Goal: Task Accomplishment & Management: Manage account settings

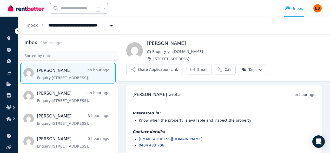
scroll to position [5, 0]
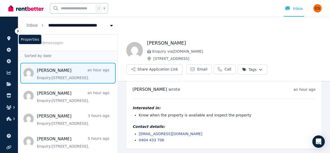
click at [7, 39] on icon at bounding box center [8, 38] width 5 height 4
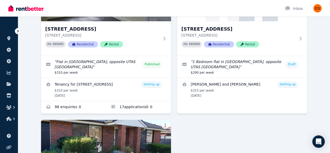
scroll to position [85, 0]
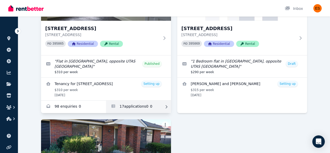
click at [127, 106] on link "Applications for Unit 2/55 Invermay Rd, Invermay" at bounding box center [138, 107] width 65 height 12
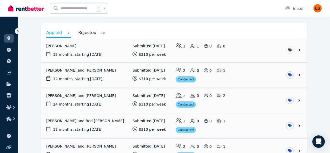
scroll to position [43, 0]
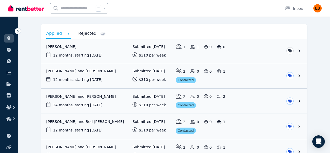
click at [84, 33] on link "Rejected 10" at bounding box center [91, 33] width 27 height 9
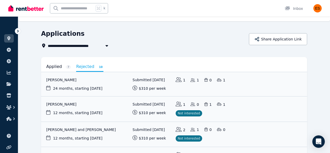
scroll to position [0, 0]
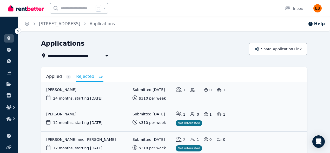
click at [55, 73] on link "Applied 7" at bounding box center [58, 76] width 25 height 9
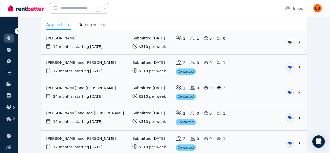
scroll to position [53, 0]
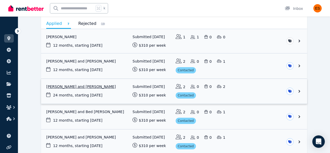
click at [257, 90] on link "View application: Nikhil Babu and Davinder Yadav" at bounding box center [174, 91] width 266 height 25
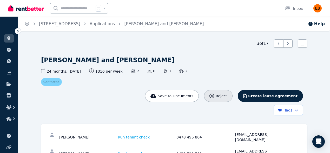
click at [226, 99] on button "Reject" at bounding box center [218, 96] width 28 height 12
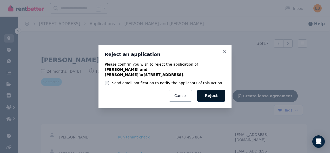
click at [211, 94] on button "Reject" at bounding box center [211, 96] width 28 height 12
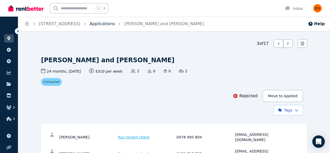
click at [115, 26] on link "Applications" at bounding box center [102, 23] width 25 height 5
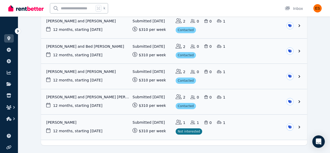
scroll to position [107, 0]
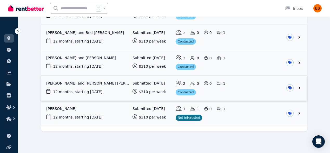
click at [268, 91] on link "View application: Tiara Gardiner and Nuzhat Nabila" at bounding box center [174, 88] width 266 height 25
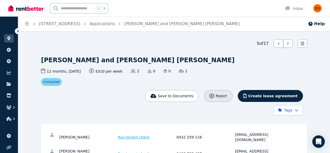
click at [227, 98] on span "Reject" at bounding box center [220, 95] width 11 height 5
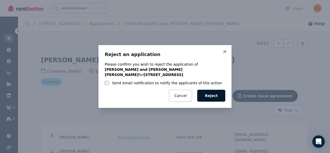
click at [206, 91] on button "Reject" at bounding box center [211, 96] width 28 height 12
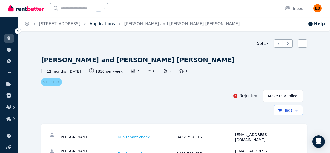
click at [115, 23] on link "Applications" at bounding box center [102, 23] width 25 height 5
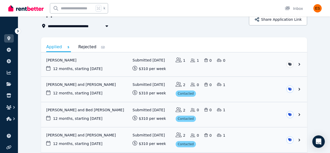
scroll to position [21, 0]
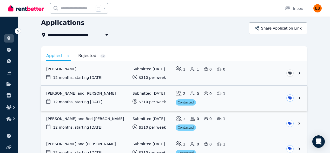
click at [251, 96] on link "View application: Khandaker Tariqul and Prasun Sarkar" at bounding box center [174, 98] width 266 height 25
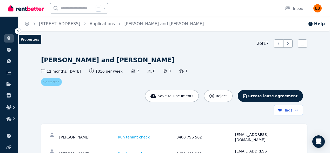
click at [8, 38] on icon at bounding box center [8, 38] width 3 height 4
